Goal: Information Seeking & Learning: Check status

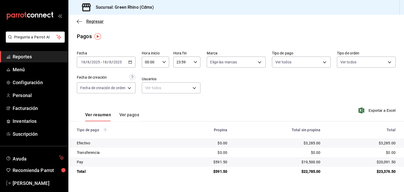
click at [95, 22] on span "Regresar" at bounding box center [94, 21] width 17 height 5
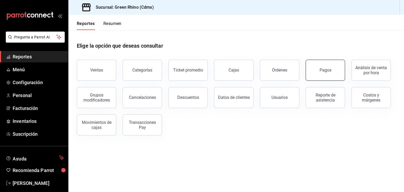
click at [319, 68] on button "Pagos" at bounding box center [324, 70] width 39 height 21
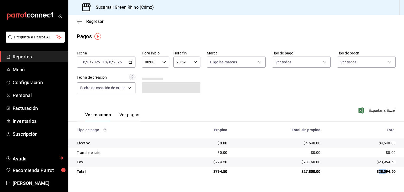
drag, startPoint x: 377, startPoint y: 170, endPoint x: 387, endPoint y: 172, distance: 10.7
click at [387, 172] on div "$28,594.50" at bounding box center [362, 171] width 67 height 5
click at [387, 173] on div "$28,594.50" at bounding box center [362, 171] width 67 height 5
drag, startPoint x: 380, startPoint y: 172, endPoint x: 393, endPoint y: 174, distance: 12.8
click at [393, 174] on div "$28,594.50" at bounding box center [362, 171] width 67 height 5
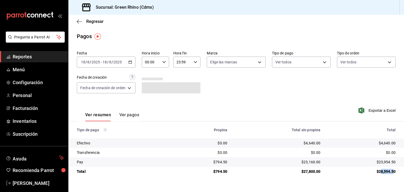
click at [389, 173] on div "$28,594.50" at bounding box center [362, 171] width 67 height 5
drag, startPoint x: 379, startPoint y: 171, endPoint x: 393, endPoint y: 174, distance: 14.2
click at [393, 174] on div "$28,594.50" at bounding box center [362, 171] width 67 height 5
click at [390, 174] on div "$28,594.50" at bounding box center [362, 171] width 67 height 5
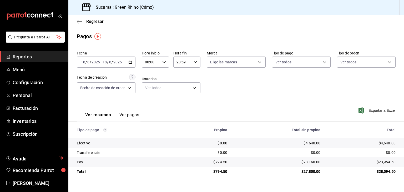
click at [83, 61] on input "18" at bounding box center [83, 62] width 5 height 4
click at [84, 63] on input "18" at bounding box center [83, 62] width 5 height 4
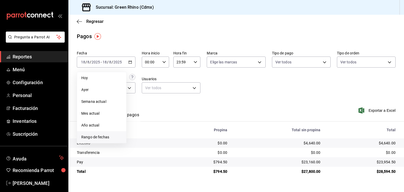
click at [101, 136] on span "Rango de fechas" at bounding box center [101, 137] width 41 height 6
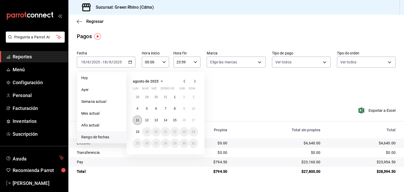
click at [140, 120] on button "11" at bounding box center [137, 119] width 9 height 9
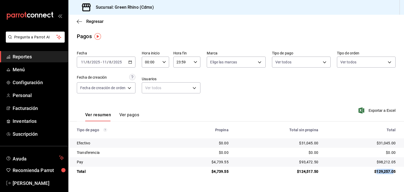
drag, startPoint x: 377, startPoint y: 172, endPoint x: 393, endPoint y: 172, distance: 16.3
click at [393, 172] on div "$129,257.05" at bounding box center [360, 171] width 69 height 5
click at [394, 172] on div "$129,257.05" at bounding box center [360, 171] width 69 height 5
click at [80, 21] on icon "button" at bounding box center [79, 21] width 5 height 5
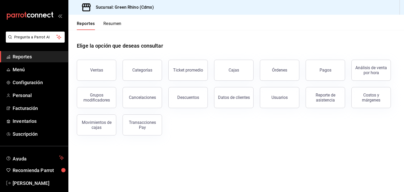
click at [323, 58] on div "Pagos" at bounding box center [322, 66] width 46 height 27
click at [323, 73] on button "Pagos" at bounding box center [324, 70] width 39 height 21
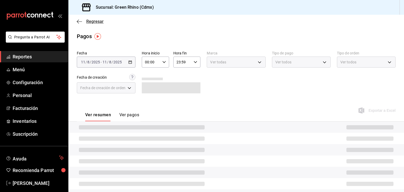
click at [80, 22] on icon "button" at bounding box center [79, 21] width 5 height 5
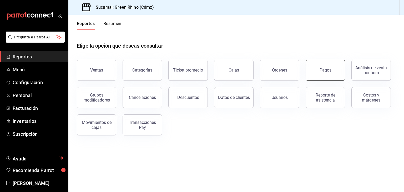
click at [328, 68] on div "Pagos" at bounding box center [325, 70] width 12 height 5
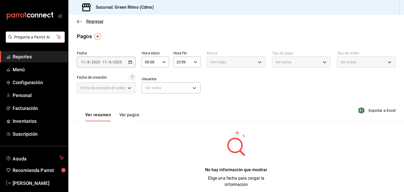
click at [90, 20] on span "Regresar" at bounding box center [94, 21] width 17 height 5
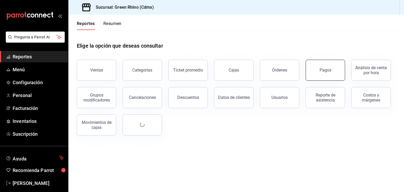
click at [320, 75] on button "Pagos" at bounding box center [324, 70] width 39 height 21
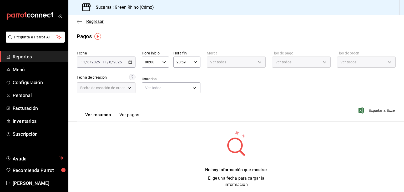
click at [93, 22] on span "Regresar" at bounding box center [94, 21] width 17 height 5
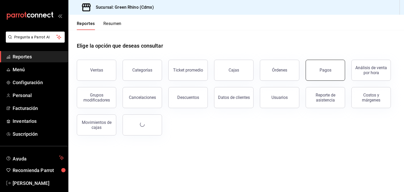
click at [330, 66] on button "Pagos" at bounding box center [324, 70] width 39 height 21
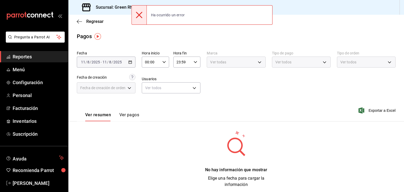
click at [137, 12] on icon at bounding box center [139, 15] width 6 height 6
click at [82, 20] on span "Regresar" at bounding box center [90, 21] width 27 height 5
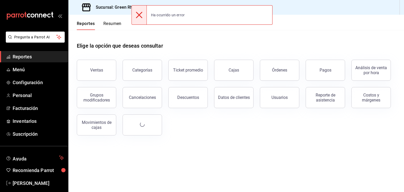
click at [140, 15] on icon at bounding box center [139, 15] width 6 height 6
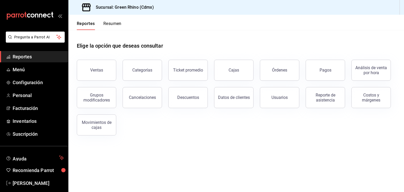
click at [27, 55] on span "Reportes" at bounding box center [38, 56] width 51 height 7
click at [116, 26] on button "Resumen" at bounding box center [112, 25] width 18 height 9
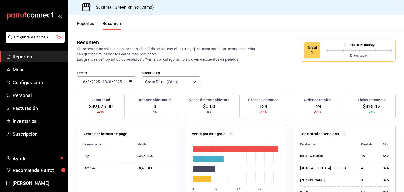
click at [312, 47] on div "Nivel 1" at bounding box center [312, 50] width 16 height 16
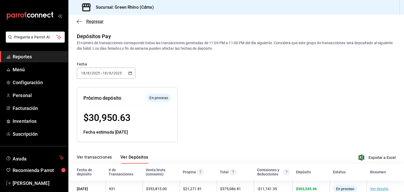
click at [86, 22] on span "Regresar" at bounding box center [94, 21] width 17 height 5
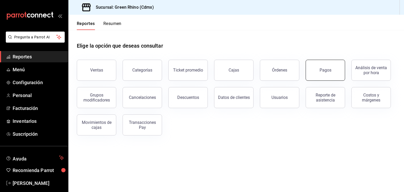
click at [319, 75] on button "Pagos" at bounding box center [324, 70] width 39 height 21
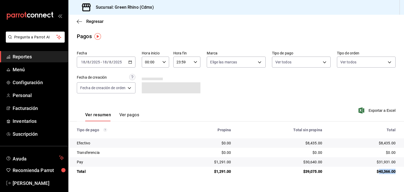
drag, startPoint x: 377, startPoint y: 172, endPoint x: 403, endPoint y: 175, distance: 26.2
click at [403, 175] on td "$40,366.00" at bounding box center [365, 171] width 78 height 9
click at [398, 172] on td "$40,366.00" at bounding box center [365, 171] width 78 height 9
click at [96, 22] on span "Regresar" at bounding box center [94, 21] width 17 height 5
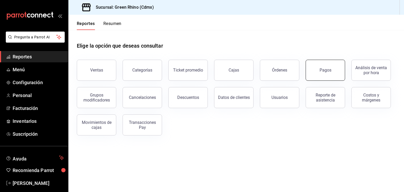
click at [320, 62] on button "Pagos" at bounding box center [324, 70] width 39 height 21
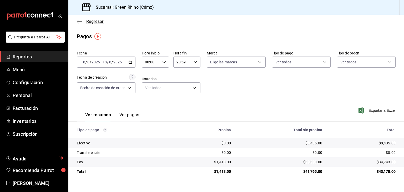
click at [94, 22] on span "Regresar" at bounding box center [94, 21] width 17 height 5
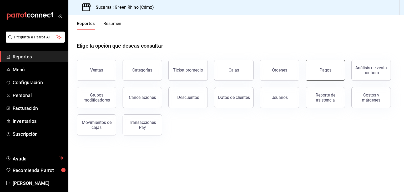
click at [319, 67] on button "Pagos" at bounding box center [324, 70] width 39 height 21
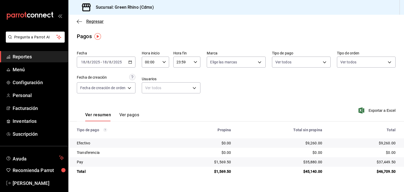
click at [88, 22] on span "Regresar" at bounding box center [94, 21] width 17 height 5
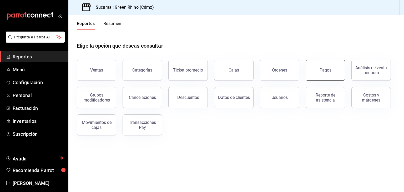
click at [326, 69] on div "Pagos" at bounding box center [325, 70] width 12 height 5
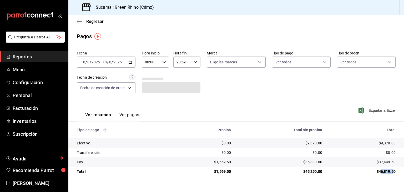
drag, startPoint x: 380, startPoint y: 173, endPoint x: 393, endPoint y: 173, distance: 13.1
click at [393, 173] on div "$46,819.50" at bounding box center [362, 171] width 65 height 5
drag, startPoint x: 394, startPoint y: 172, endPoint x: 380, endPoint y: 174, distance: 14.3
click at [394, 172] on div "$46,819.50" at bounding box center [362, 171] width 65 height 5
click at [381, 170] on div "$46,819.50" at bounding box center [362, 171] width 65 height 5
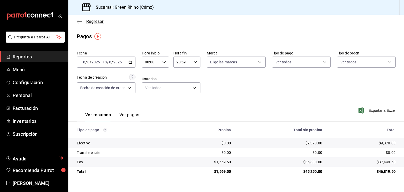
click at [78, 21] on icon "button" at bounding box center [79, 21] width 5 height 5
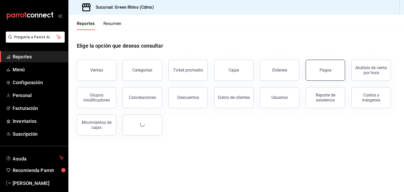
click at [334, 72] on button "Pagos" at bounding box center [324, 70] width 39 height 21
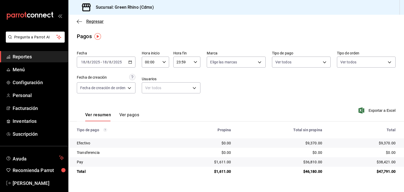
click at [95, 20] on span "Regresar" at bounding box center [94, 21] width 17 height 5
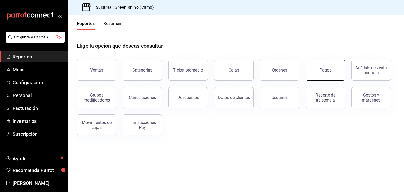
click at [326, 76] on button "Pagos" at bounding box center [324, 70] width 39 height 21
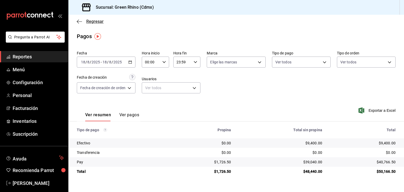
click at [86, 23] on span "Regresar" at bounding box center [94, 21] width 17 height 5
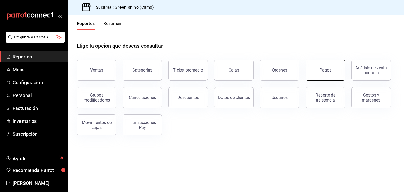
click at [330, 70] on div "Pagos" at bounding box center [325, 70] width 12 height 5
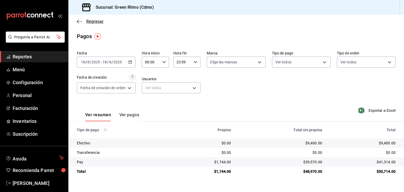
click at [84, 22] on span "Regresar" at bounding box center [90, 21] width 27 height 5
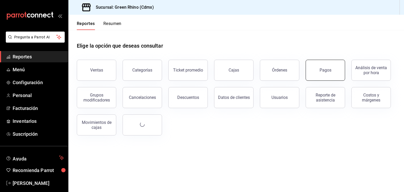
click at [314, 62] on button "Pagos" at bounding box center [324, 70] width 39 height 21
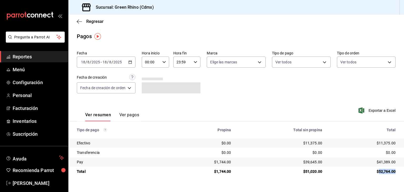
drag, startPoint x: 379, startPoint y: 171, endPoint x: 397, endPoint y: 175, distance: 18.3
click at [397, 175] on td "$52,764.00" at bounding box center [365, 171] width 78 height 9
